Goal: Transaction & Acquisition: Obtain resource

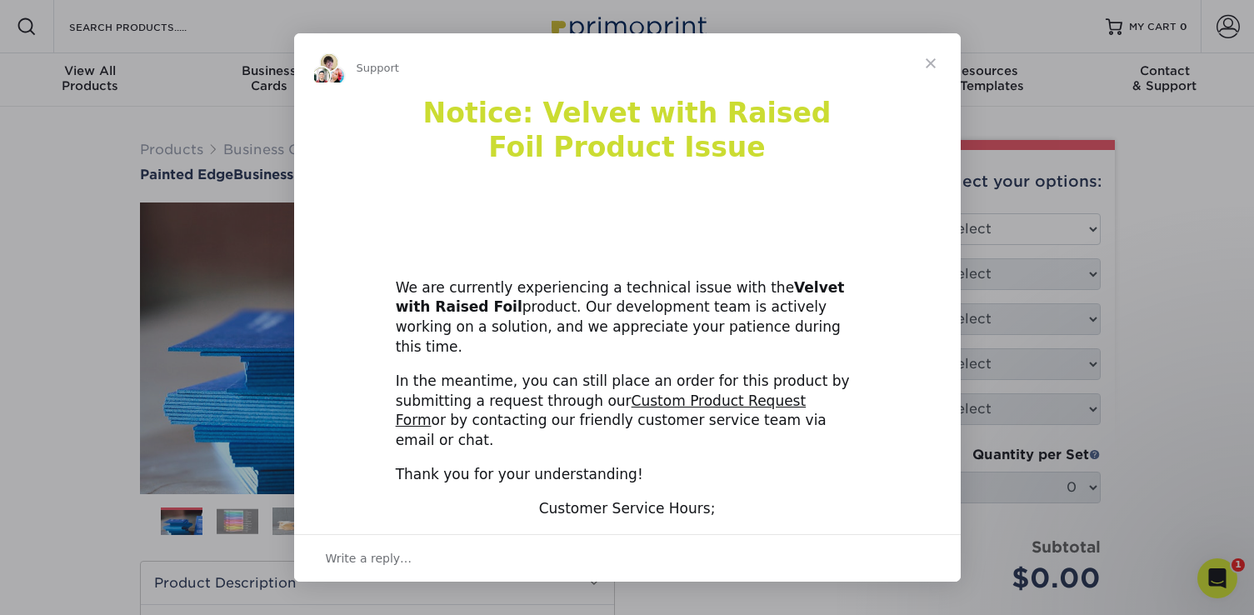
click at [942, 72] on span "Close" at bounding box center [931, 63] width 60 height 60
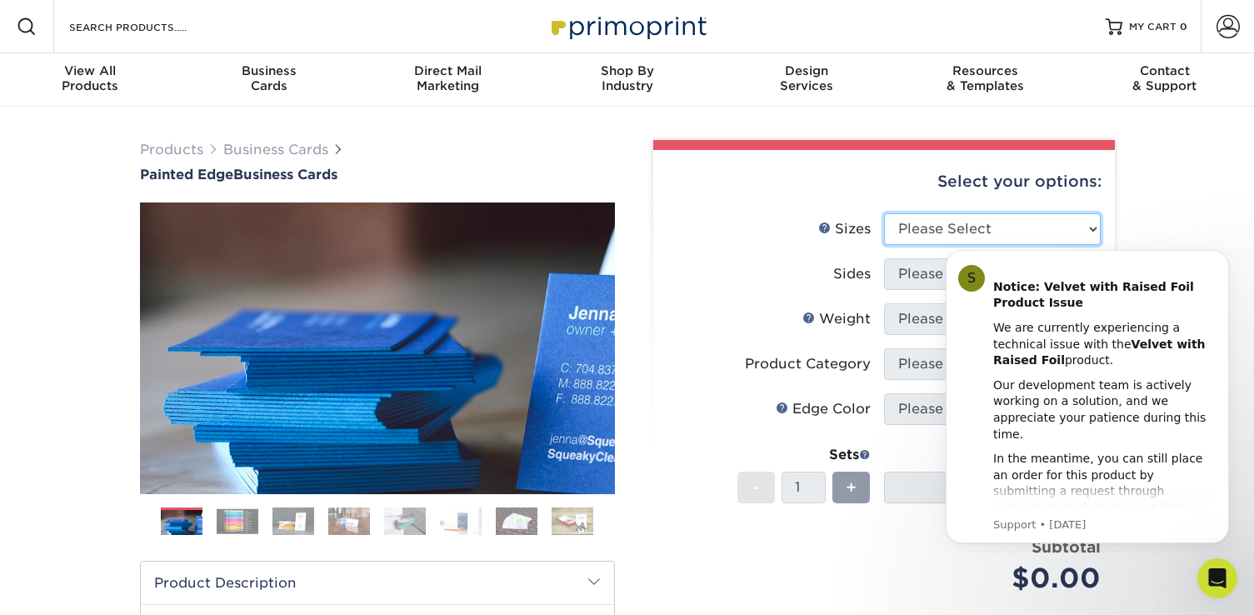
click at [920, 240] on select "Please Select 2" x 3.5" - Standard 2.125" x 3.375" - European 2.5" x 2.5" - Squ…" at bounding box center [992, 229] width 217 height 32
select select "2.00x3.50"
click at [884, 213] on select "Please Select 2" x 3.5" - Standard 2.125" x 3.375" - European 2.5" x 2.5" - Squ…" at bounding box center [992, 229] width 217 height 32
click at [1222, 252] on icon "Dismiss notification" at bounding box center [1224, 254] width 9 height 9
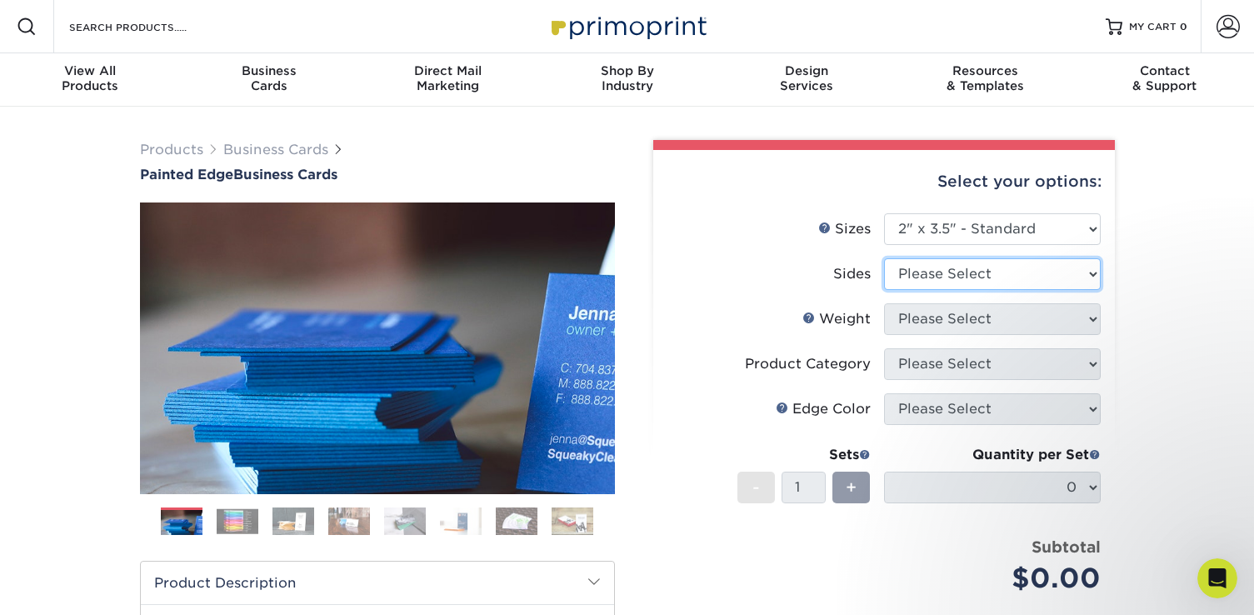
click at [981, 270] on select "Please Select Print Both Sides Print Front Only" at bounding box center [992, 274] width 217 height 32
select select "13abbda7-1d64-4f25-8bb2-c179b224825d"
click at [884, 258] on select "Please Select Print Both Sides Print Front Only" at bounding box center [992, 274] width 217 height 32
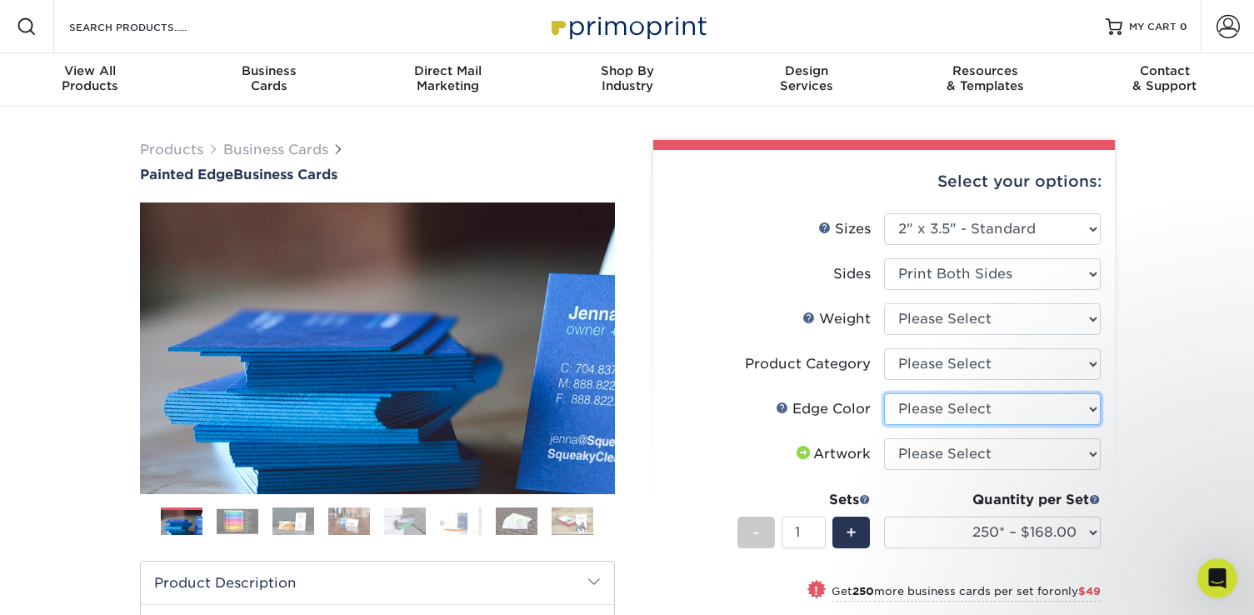
click at [944, 415] on select "Please Select Charcoal Black Brown Blue Pearlescent Blue Pearlescent Gold Pearl…" at bounding box center [992, 409] width 217 height 32
click at [485, 524] on ol at bounding box center [377, 527] width 475 height 40
click at [520, 526] on img at bounding box center [517, 521] width 42 height 29
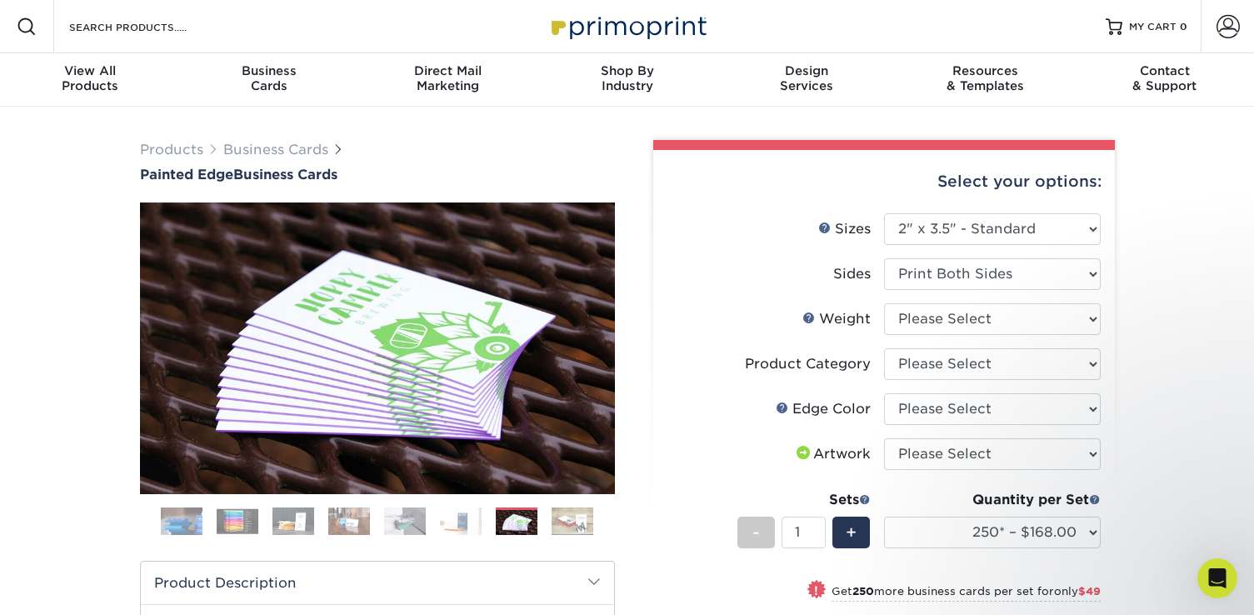
click at [588, 523] on img at bounding box center [573, 521] width 42 height 29
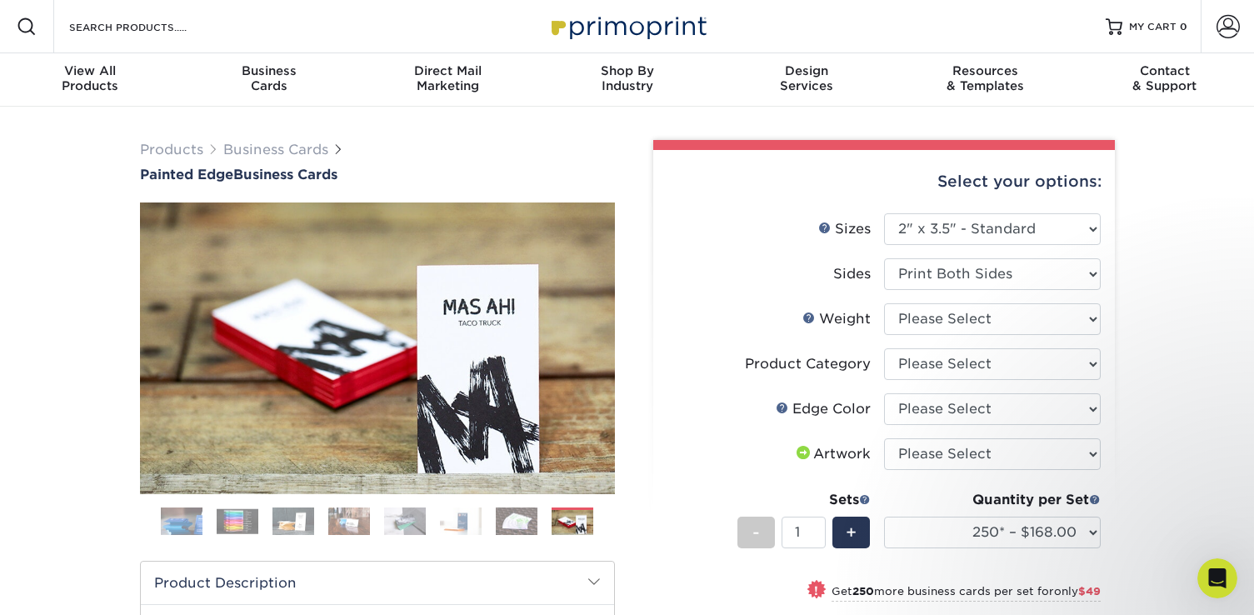
click at [243, 521] on img at bounding box center [238, 521] width 42 height 26
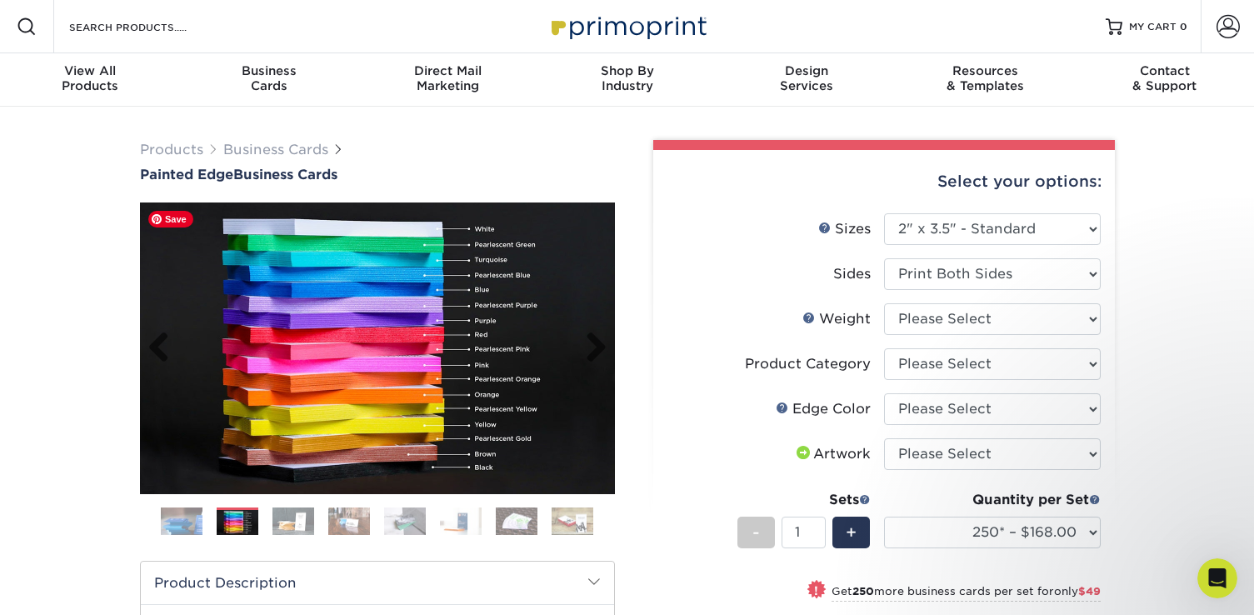
click at [505, 423] on img at bounding box center [377, 348] width 475 height 292
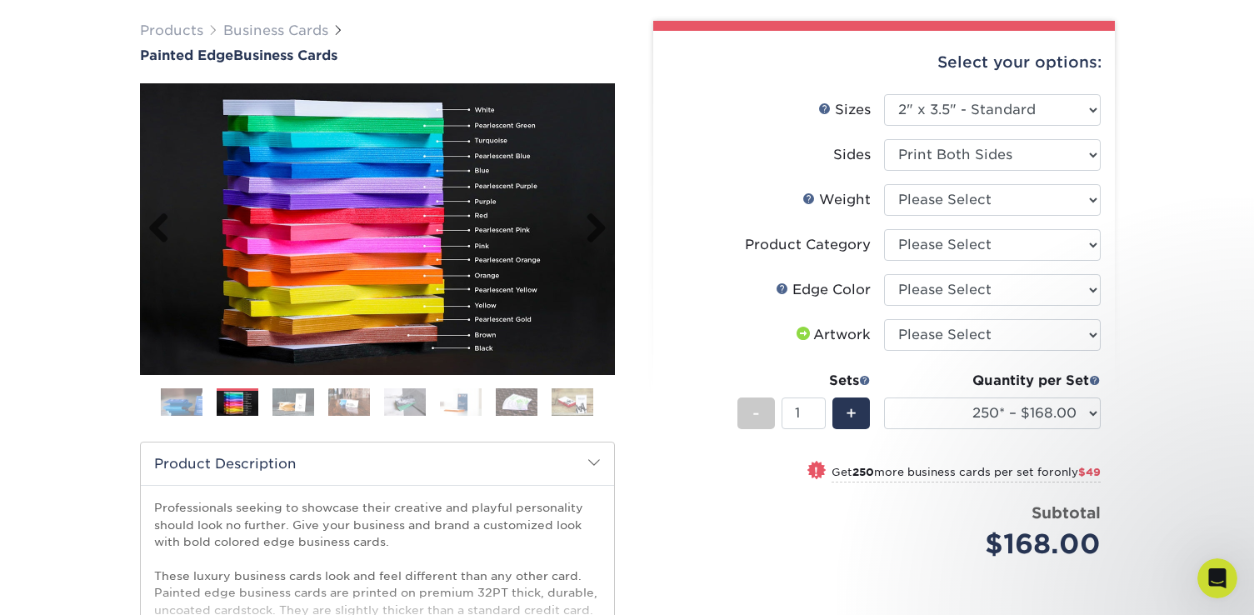
scroll to position [118, 0]
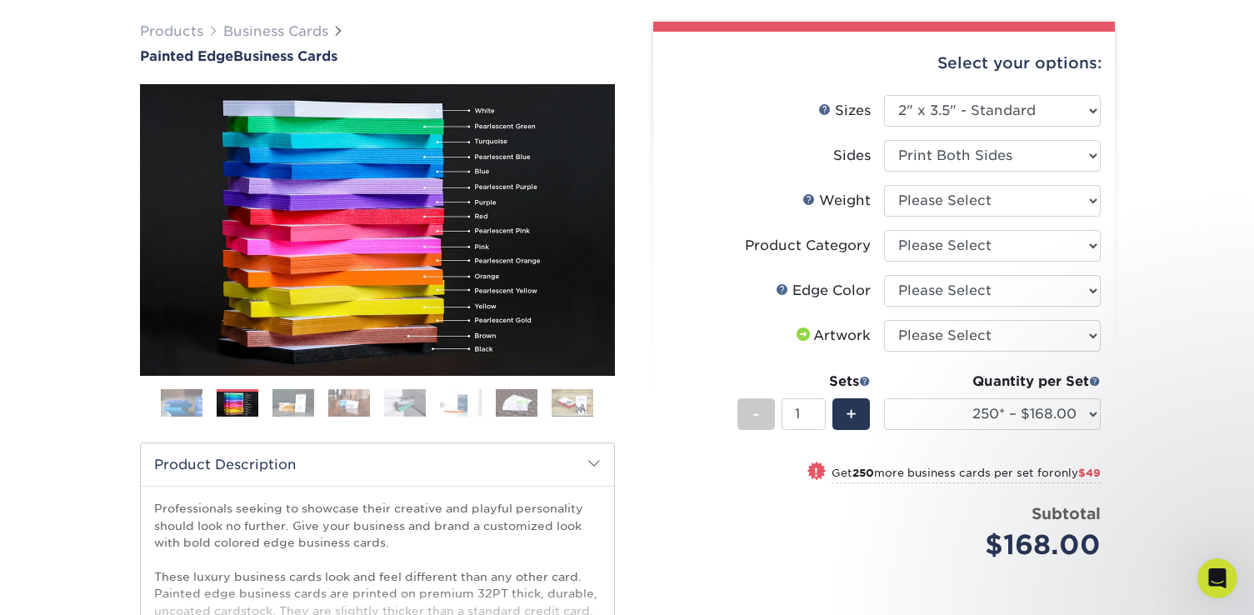
click at [1017, 2] on div "Products Business Cards Painted Edge Business Cards Previous Next" at bounding box center [627, 433] width 1254 height 890
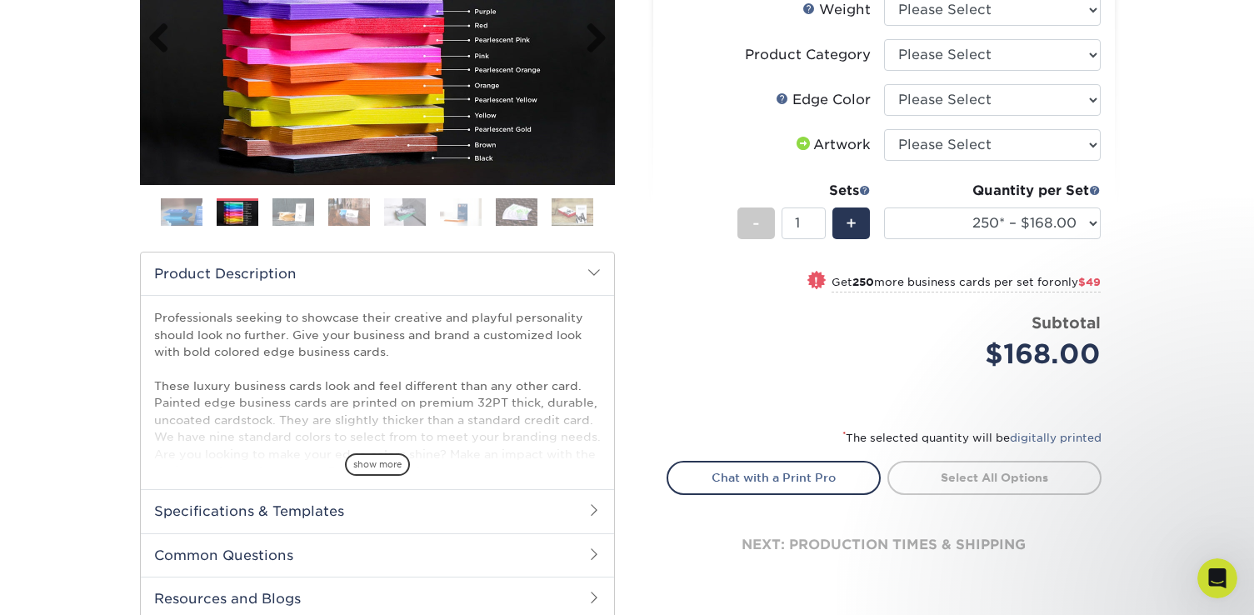
scroll to position [345, 0]
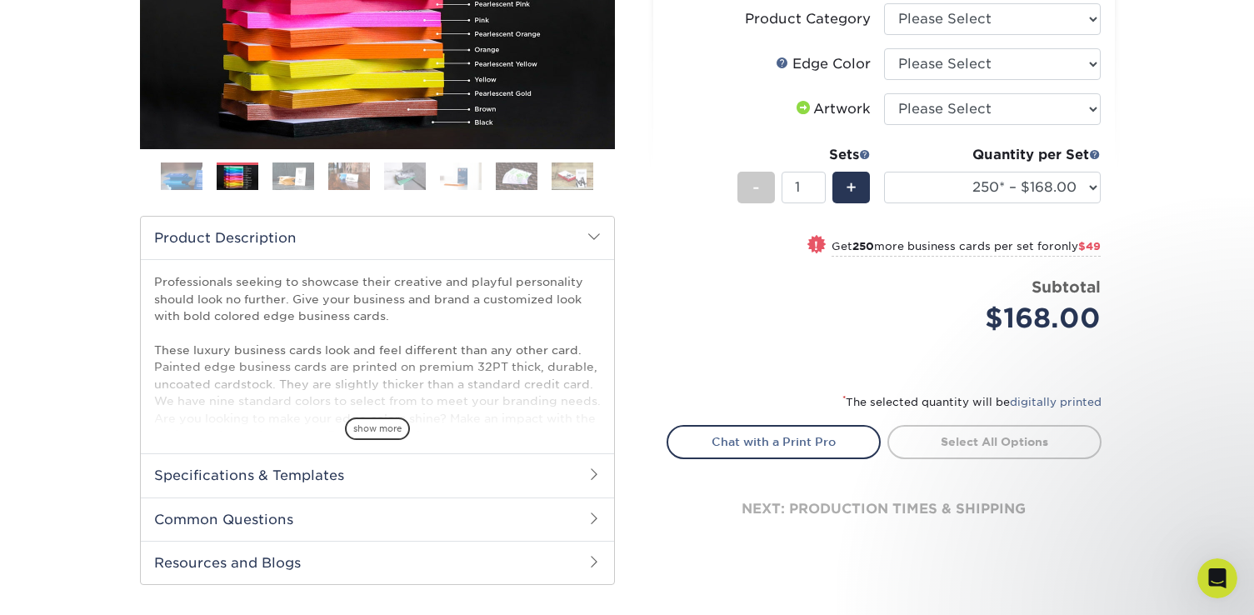
click at [377, 521] on h2 "Common Questions" at bounding box center [377, 518] width 473 height 43
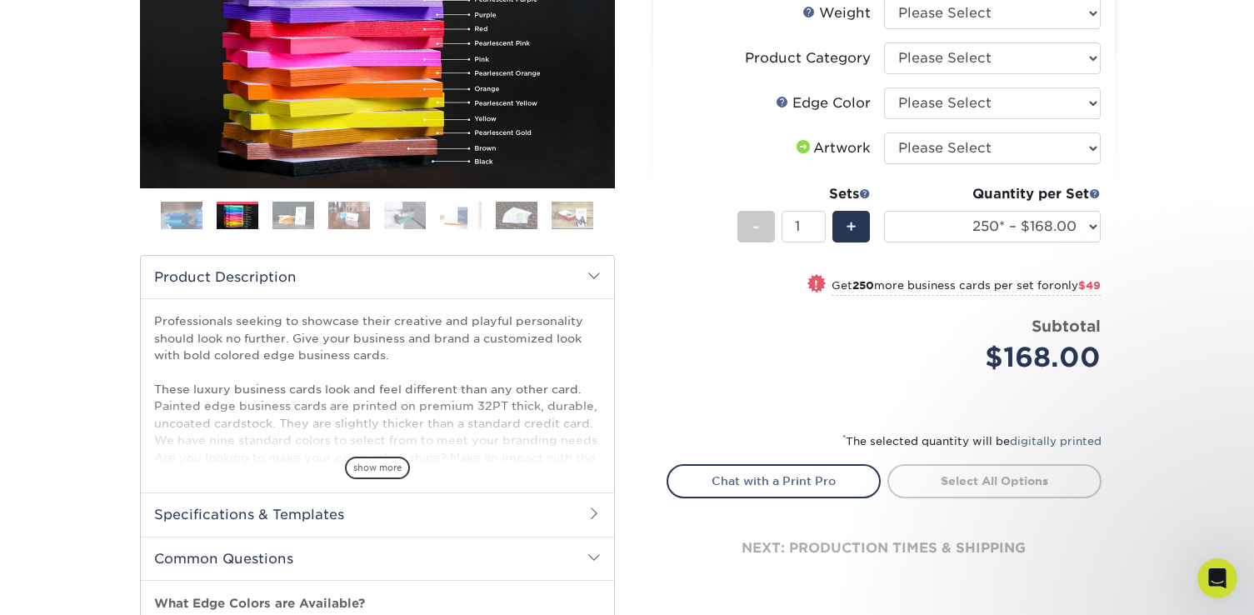
scroll to position [327, 0]
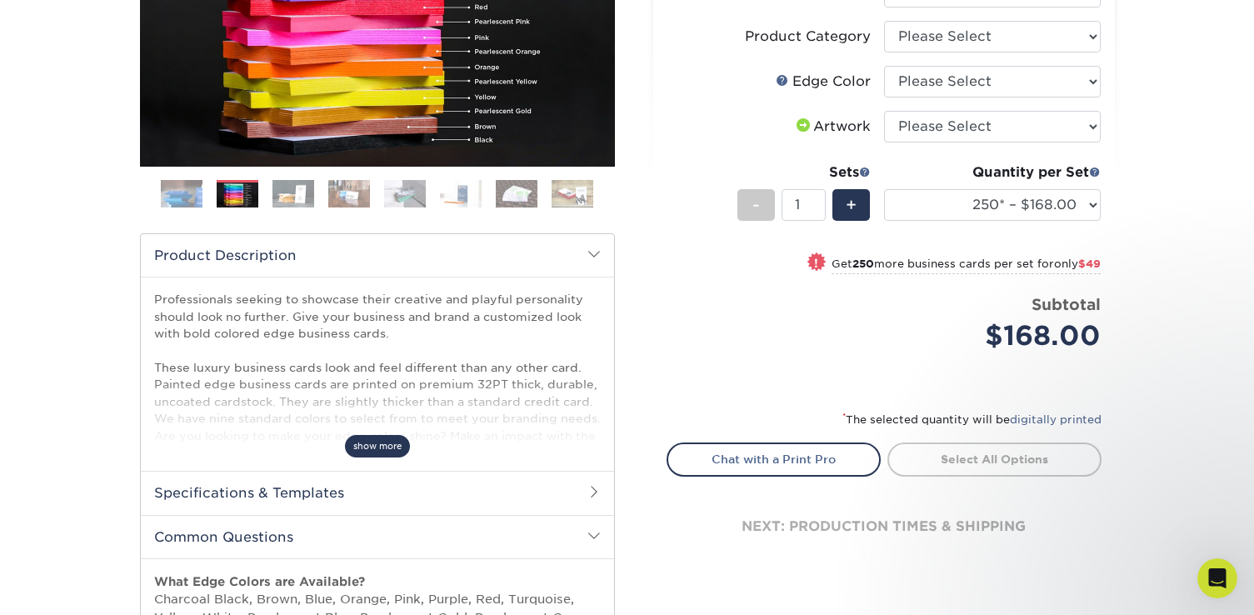
click at [377, 457] on span "show more" at bounding box center [377, 446] width 65 height 22
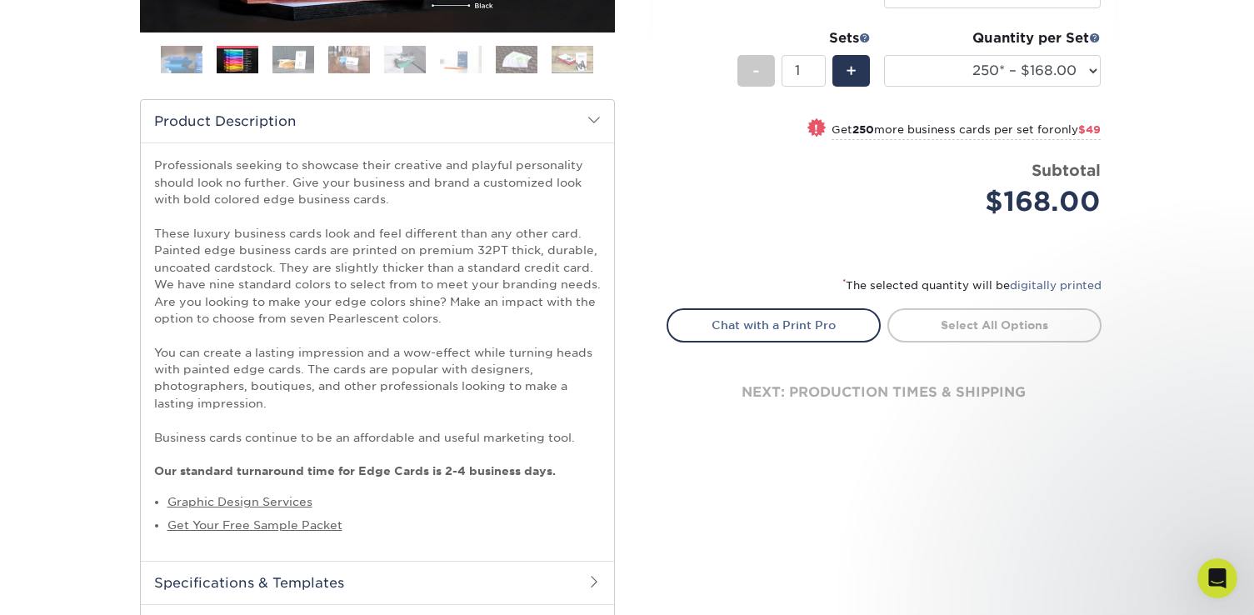
scroll to position [462, 0]
click at [303, 527] on link "Get Your Free Sample Packet" at bounding box center [254, 523] width 175 height 13
